Goal: Communication & Community: Share content

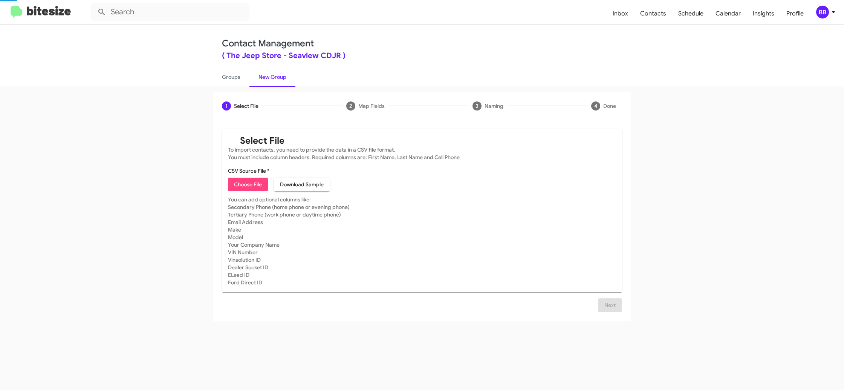
click at [281, 82] on link "New Group" at bounding box center [272, 77] width 46 height 20
click at [242, 187] on span "Choose File" at bounding box center [248, 184] width 28 height 14
click at [258, 186] on span "Choose File" at bounding box center [248, 184] width 28 height 14
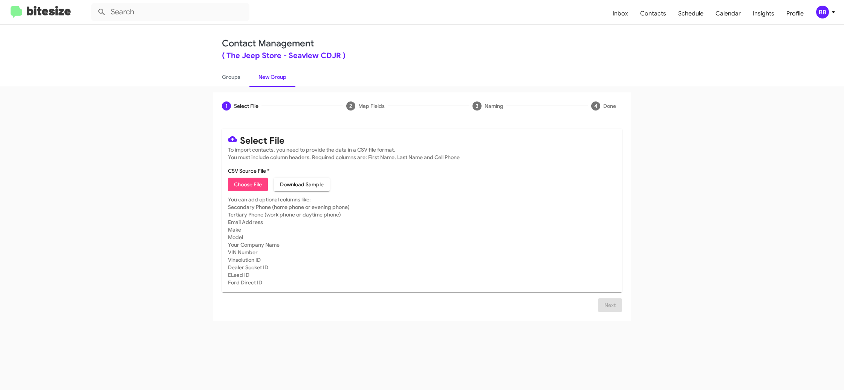
type input "TheJeepStore_48hrInter_[DATE]"
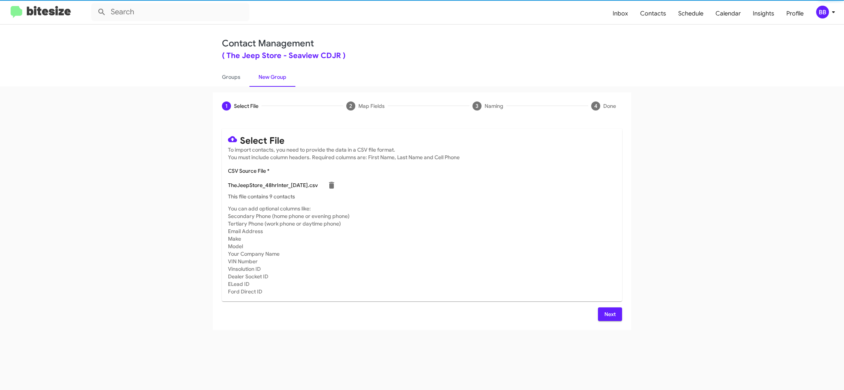
click at [608, 310] on span "Next" at bounding box center [610, 314] width 12 height 14
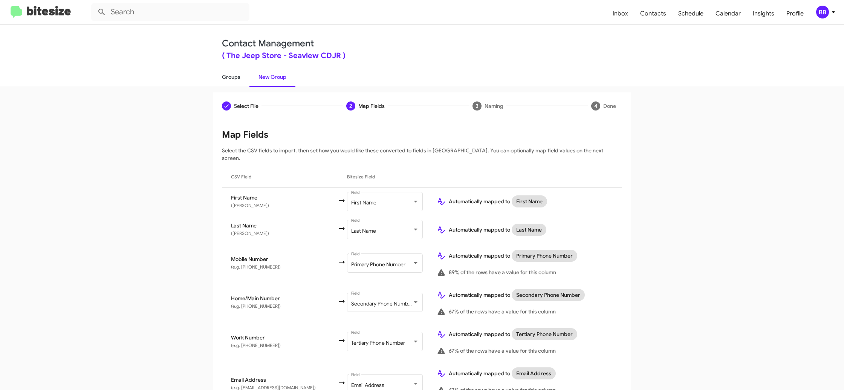
click at [232, 78] on link "Groups" at bounding box center [231, 77] width 37 height 20
type input "in:groups"
click at [232, 78] on link "Groups" at bounding box center [231, 77] width 37 height 20
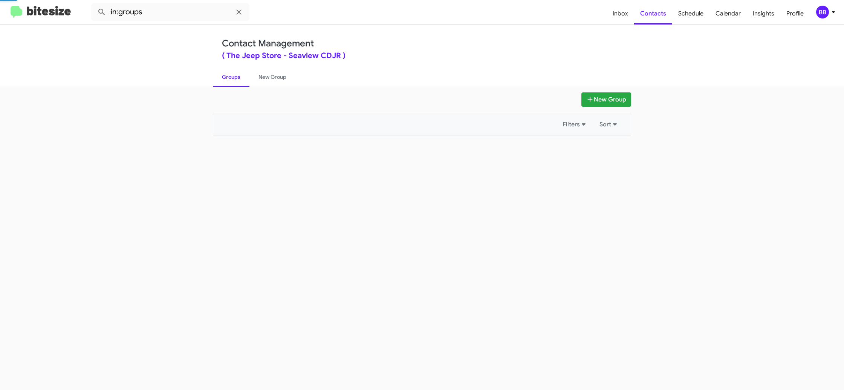
click at [232, 78] on link "Groups" at bounding box center [231, 77] width 37 height 20
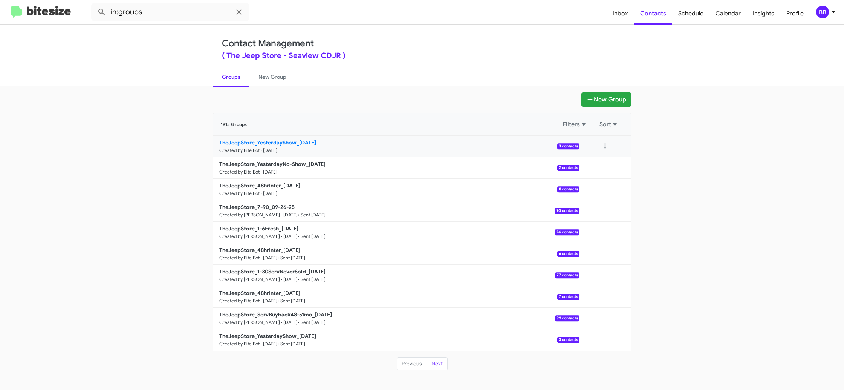
click at [274, 146] on link "TheJeepStore_YesterdayShow_[DATE] Created by Bite Bot · [DATE] 3 contacts" at bounding box center [396, 146] width 366 height 21
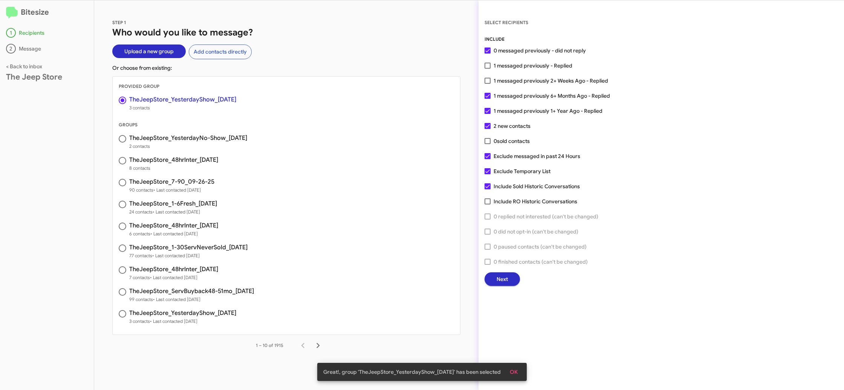
click at [517, 173] on span "Exclude Temporary List" at bounding box center [522, 171] width 57 height 9
click at [488, 174] on input "Exclude Temporary List" at bounding box center [487, 174] width 0 height 0
checkbox input "false"
